Goal: Transaction & Acquisition: Purchase product/service

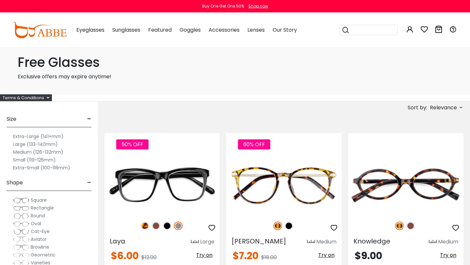
click at [432, 104] on span "Relevance" at bounding box center [443, 108] width 27 height 12
click at [430, 141] on label "Prices High To Low" at bounding box center [436, 142] width 47 height 8
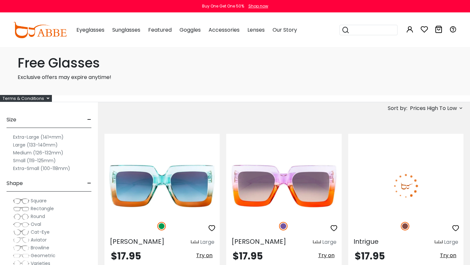
click at [435, 107] on span "Prices High To Low" at bounding box center [433, 109] width 47 height 12
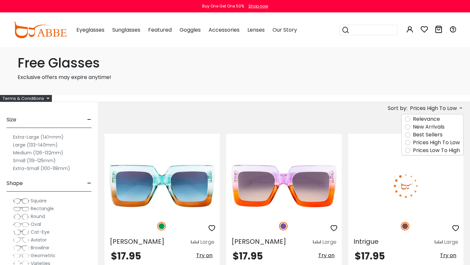
click at [431, 149] on label "Prices Low To High" at bounding box center [436, 151] width 47 height 8
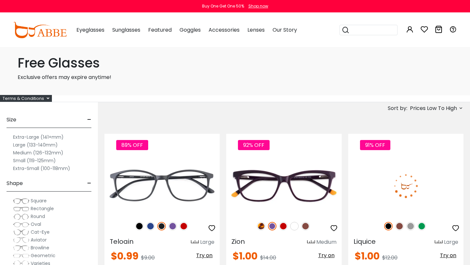
click at [19, 143] on label "Large (133-140mm)" at bounding box center [35, 145] width 45 height 8
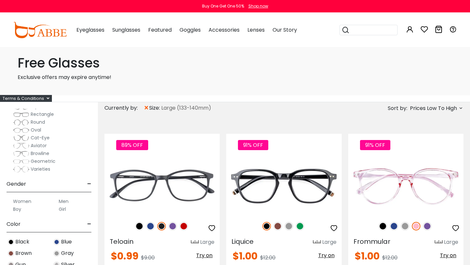
scroll to position [129, 0]
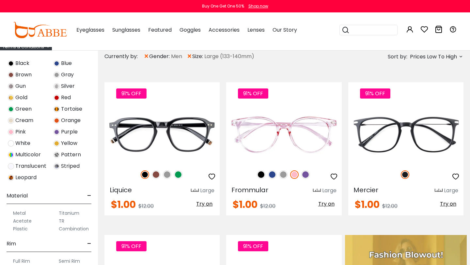
scroll to position [76, 0]
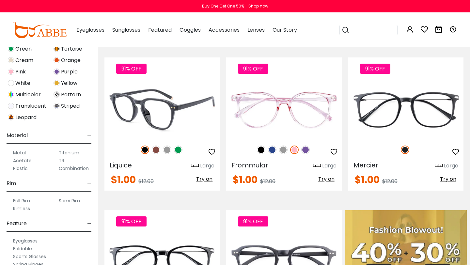
click at [167, 151] on img at bounding box center [167, 150] width 8 height 8
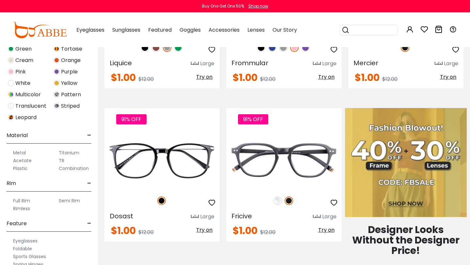
scroll to position [205, 0]
